Goal: Find specific page/section: Find specific page/section

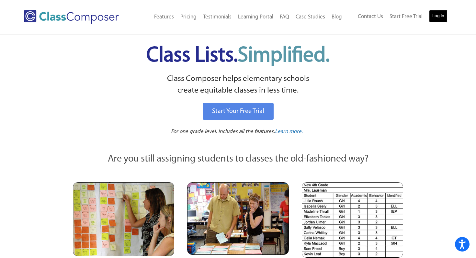
click at [438, 11] on link "Log In" at bounding box center [438, 16] width 18 height 13
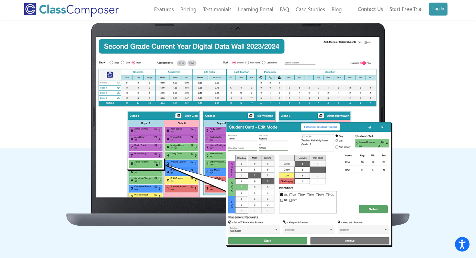
scroll to position [201, 0]
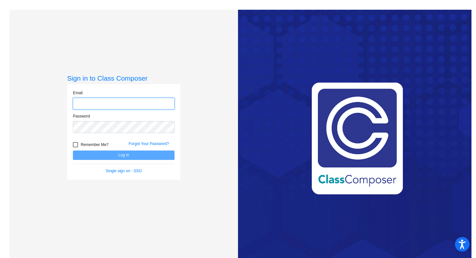
type input "[PERSON_NAME][EMAIL_ADDRESS][DOMAIN_NAME]"
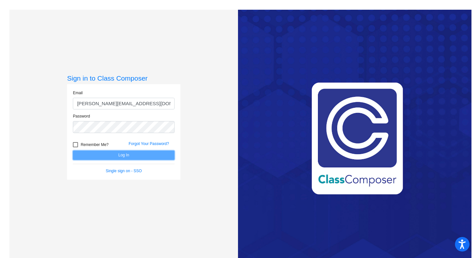
click at [99, 155] on button "Log In" at bounding box center [124, 155] width 102 height 9
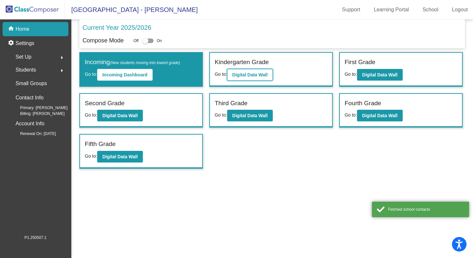
click at [253, 75] on b "Digital Data Wall" at bounding box center [249, 74] width 35 height 5
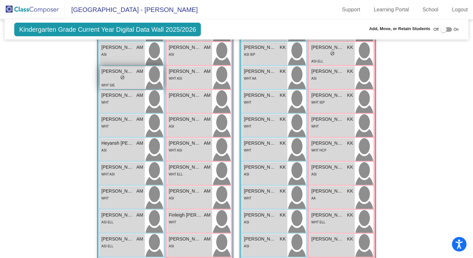
scroll to position [519, 0]
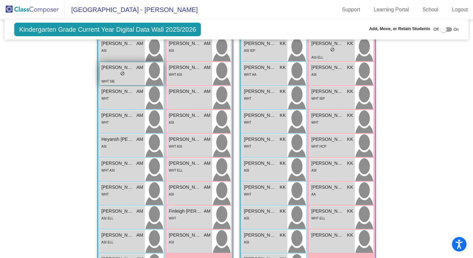
click at [125, 71] on div "lock do_not_disturb_alt" at bounding box center [122, 74] width 42 height 7
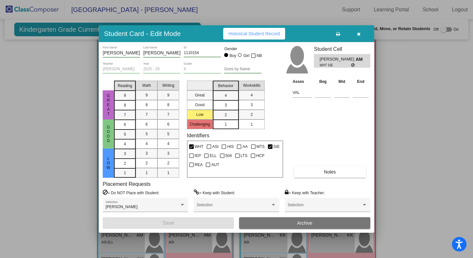
click at [360, 34] on button "button" at bounding box center [358, 34] width 21 height 12
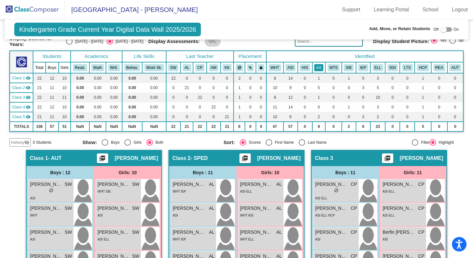
scroll to position [0, 0]
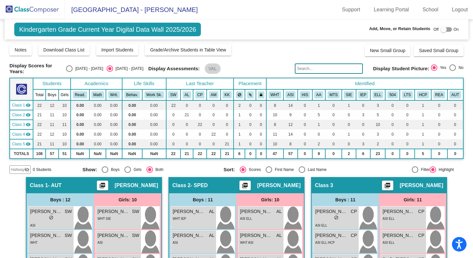
click at [309, 68] on input "text" at bounding box center [329, 68] width 68 height 10
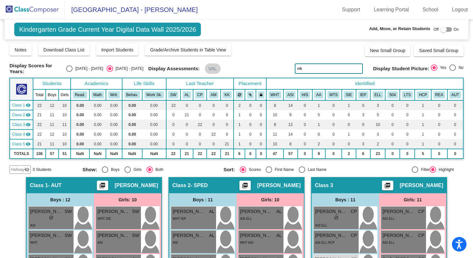
type input "nik"
